Goal: Information Seeking & Learning: Learn about a topic

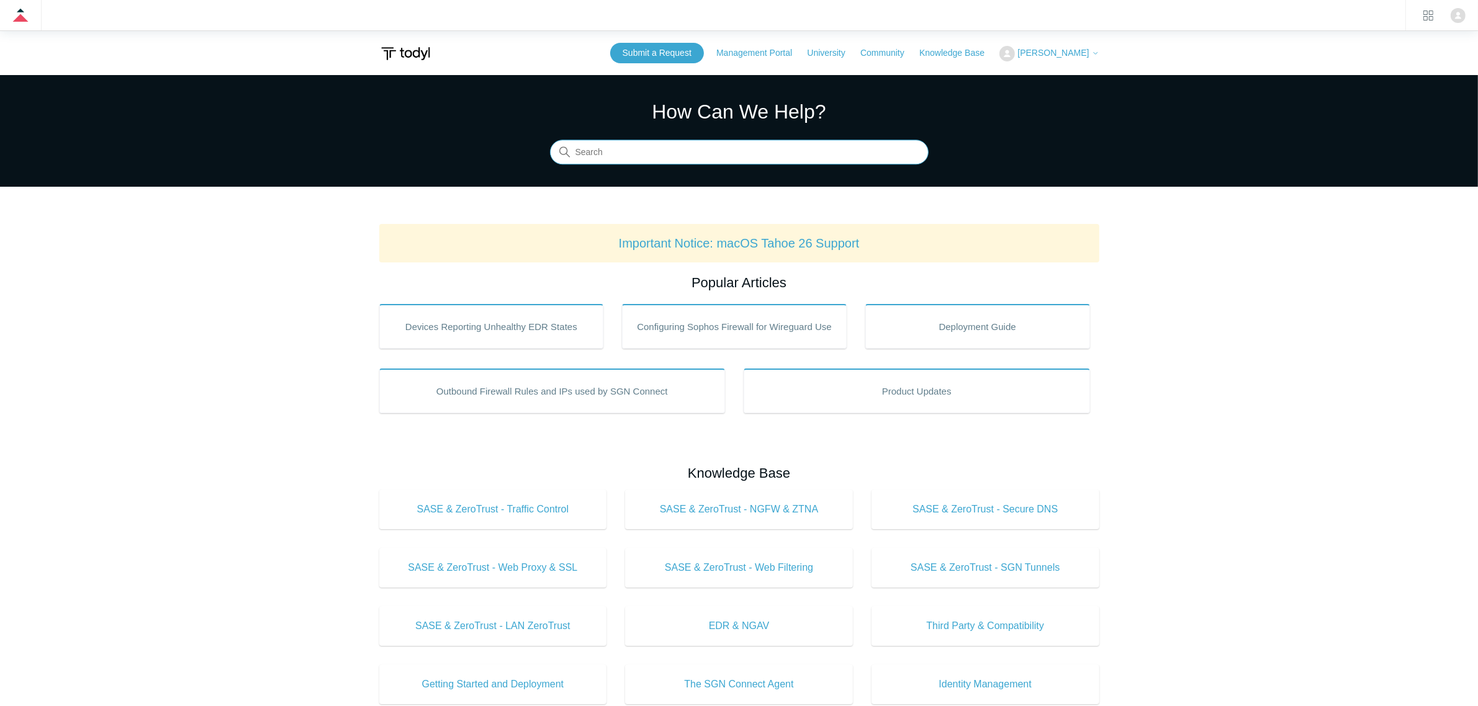
click at [606, 162] on input "Search" at bounding box center [739, 152] width 379 height 25
type input "s"
type input "dnsv2"
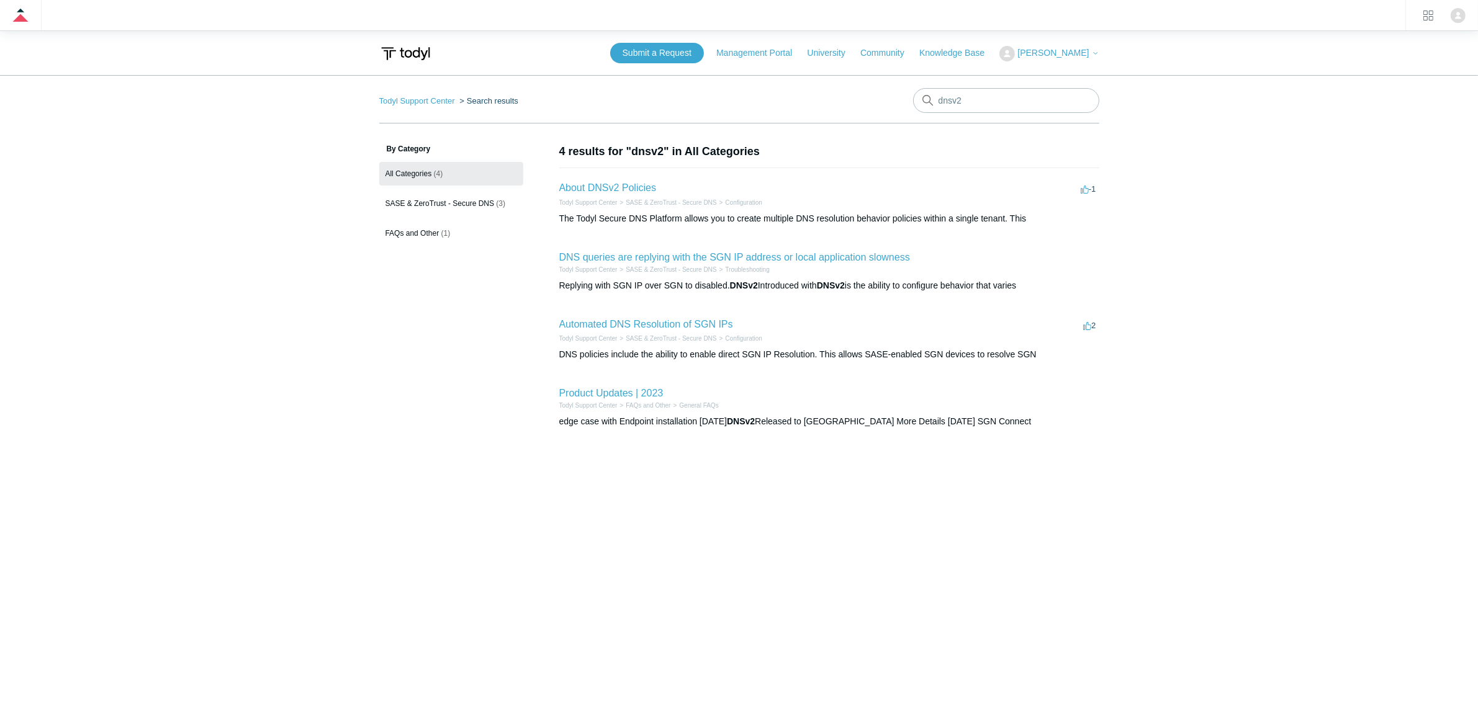
click at [577, 181] on h2 "About DNSv2 Policies" at bounding box center [607, 188] width 97 height 15
click at [577, 186] on link "About DNSv2 Policies" at bounding box center [607, 187] width 97 height 11
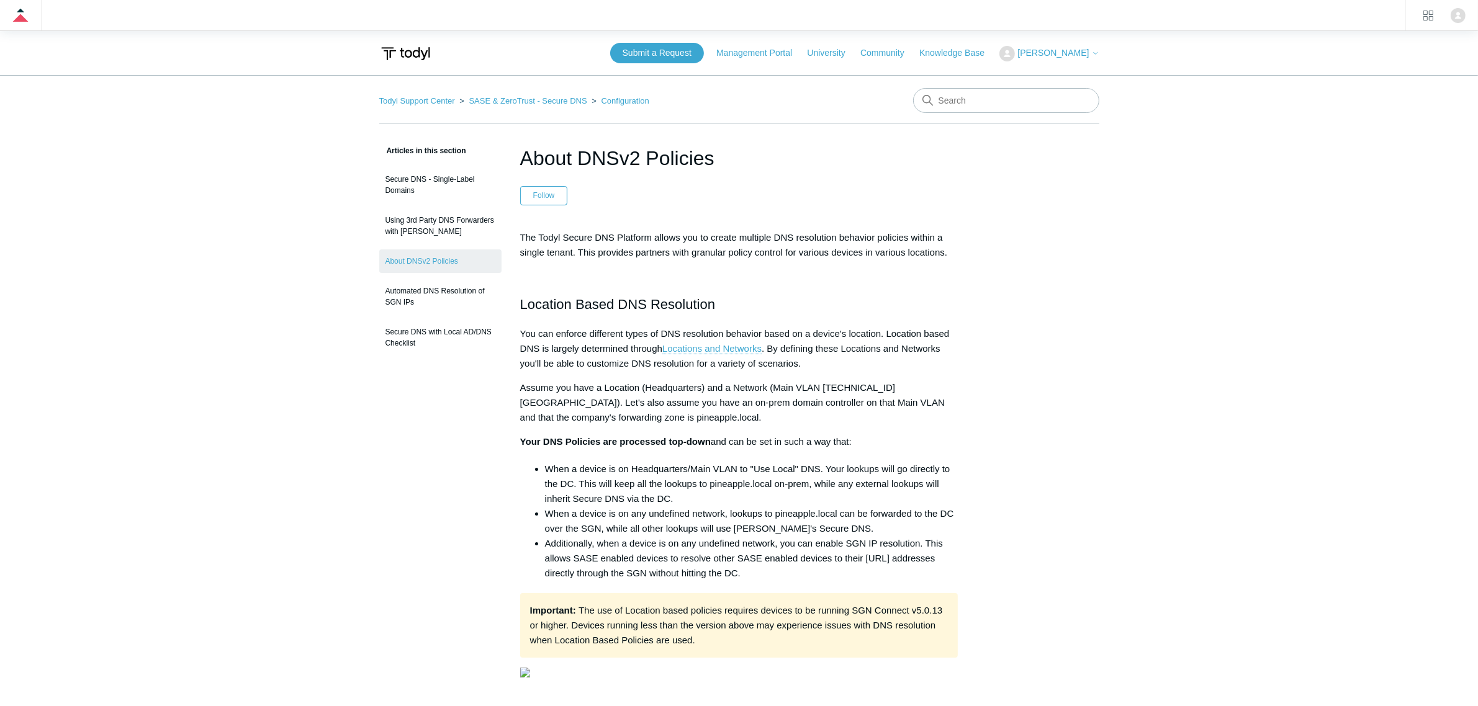
click at [634, 307] on h2 "Location Based DNS Resolution" at bounding box center [739, 305] width 438 height 22
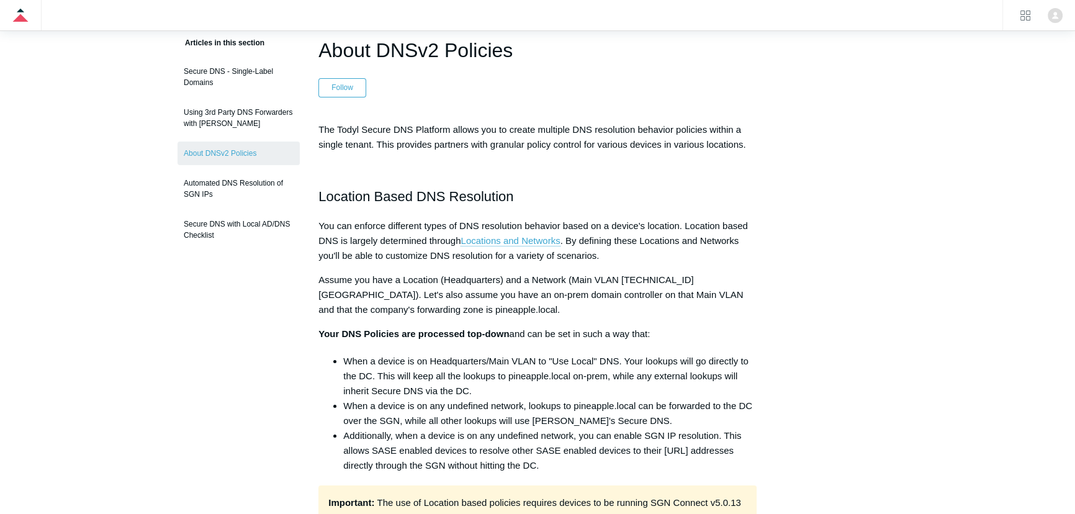
scroll to position [112, 0]
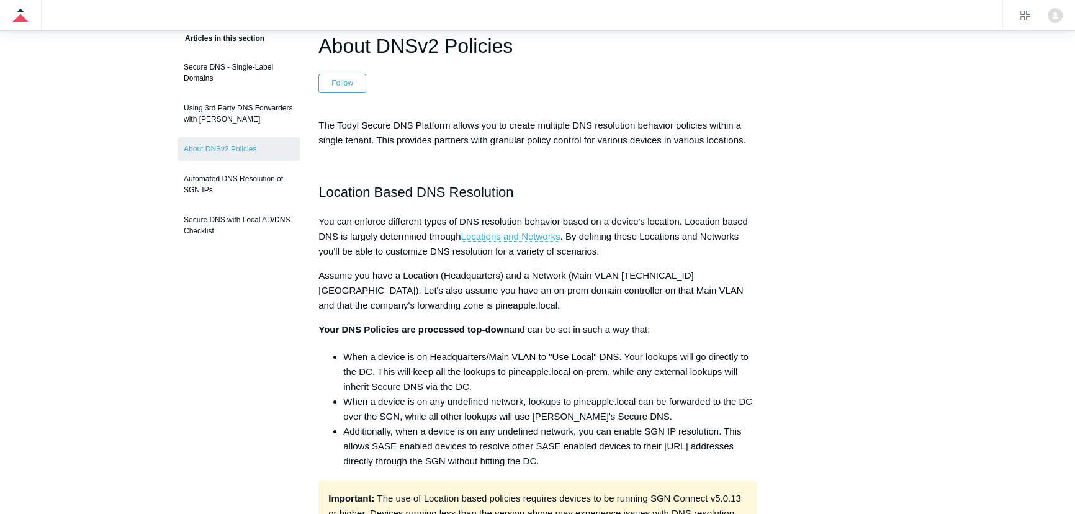
drag, startPoint x: 315, startPoint y: 124, endPoint x: 752, endPoint y: 140, distance: 436.5
copy p "The Todyl Secure DNS Platform allows you to create multiple DNS resolution beha…"
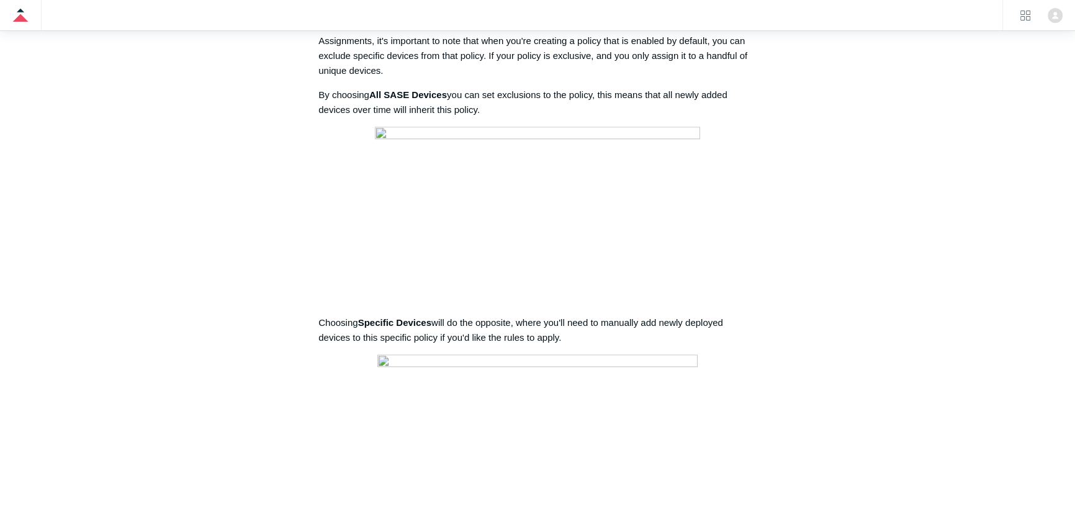
scroll to position [1523, 0]
